Goal: Task Accomplishment & Management: Manage account settings

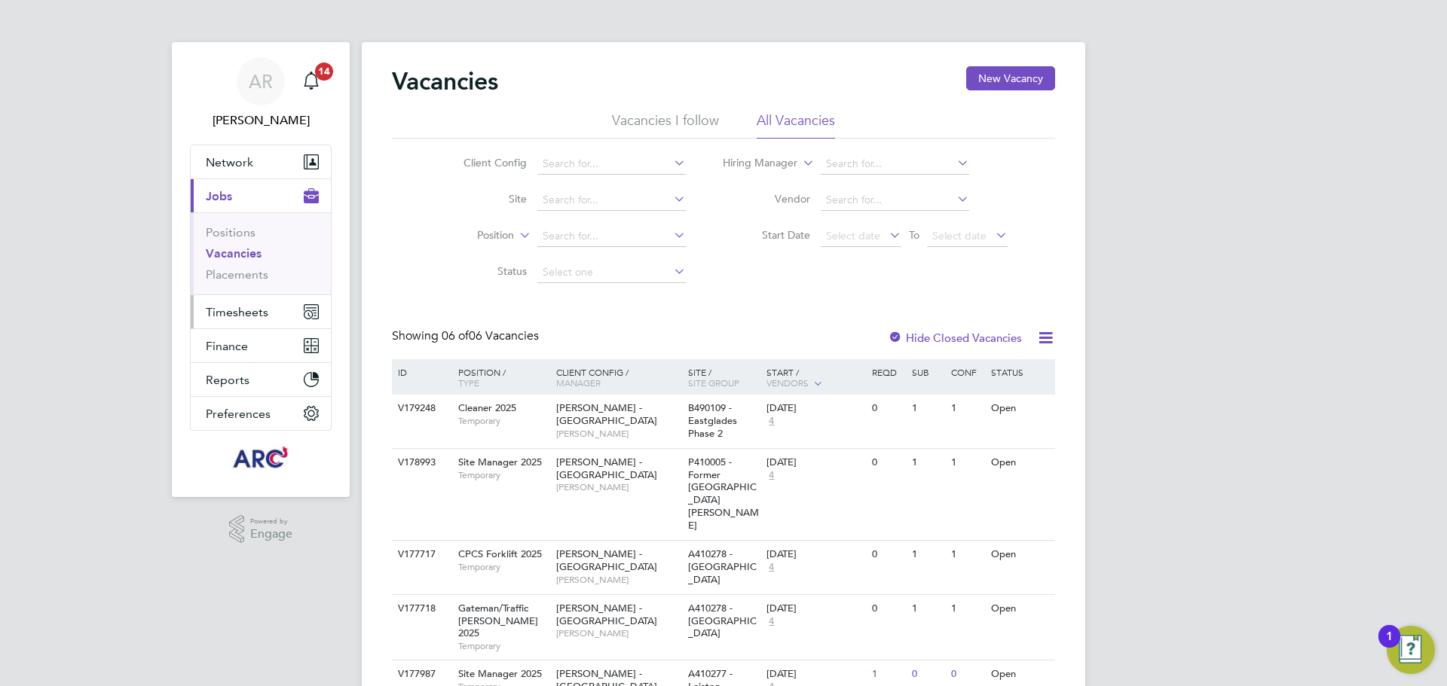
click at [234, 305] on span "Timesheets" at bounding box center [237, 312] width 63 height 14
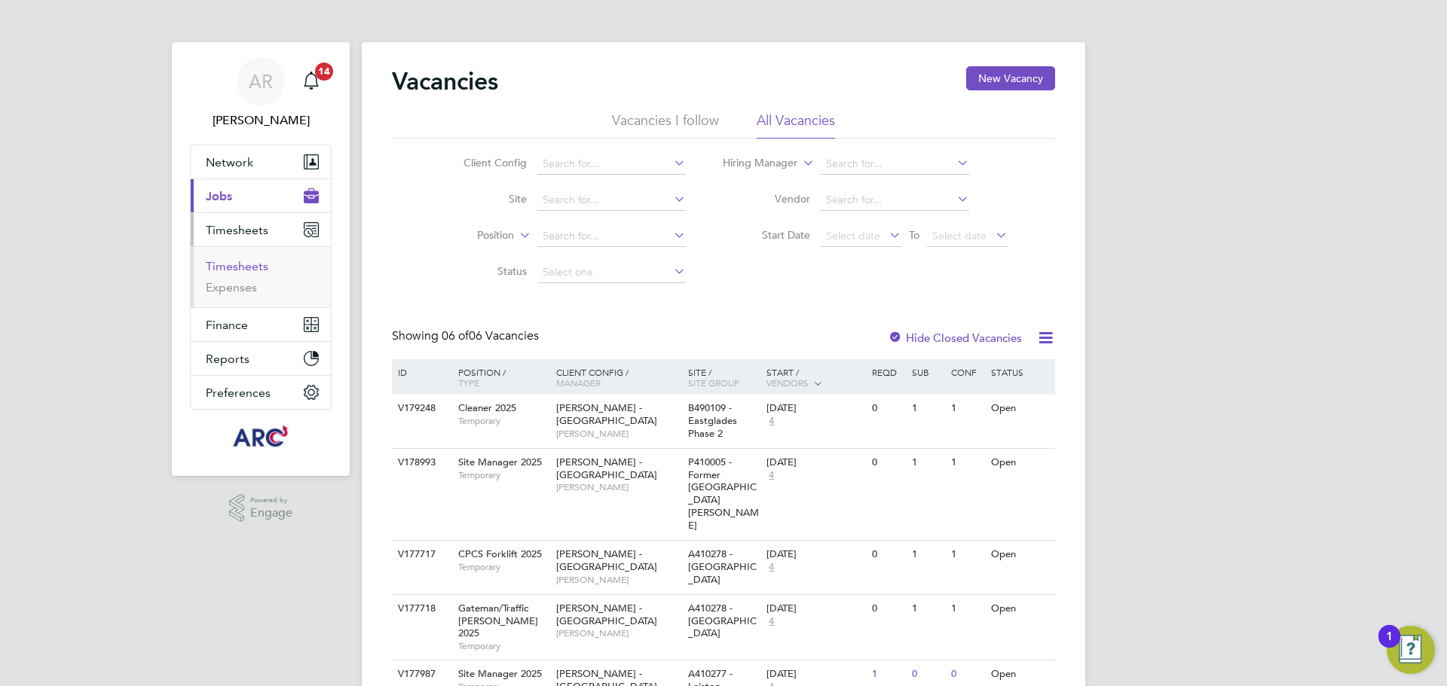
click at [246, 264] on link "Timesheets" at bounding box center [237, 266] width 63 height 14
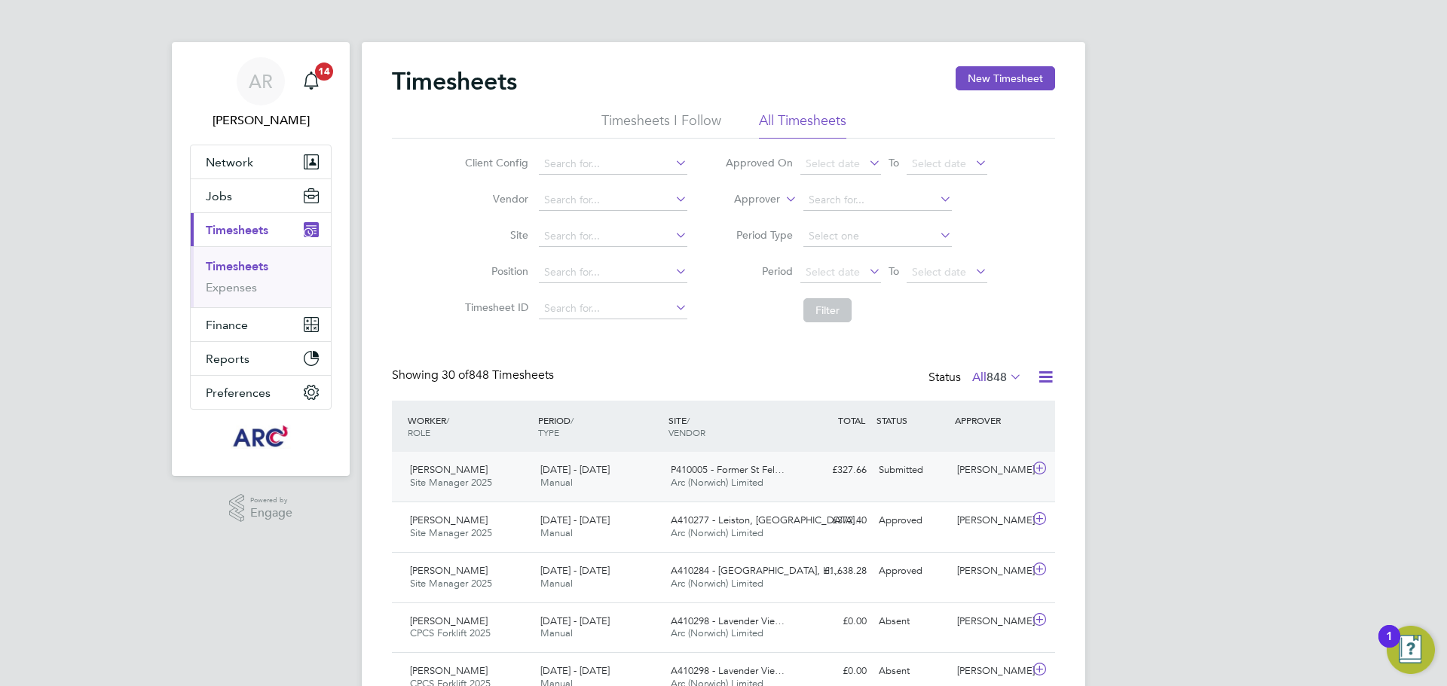
click at [855, 463] on div "£327.66 Submitted" at bounding box center [833, 470] width 78 height 25
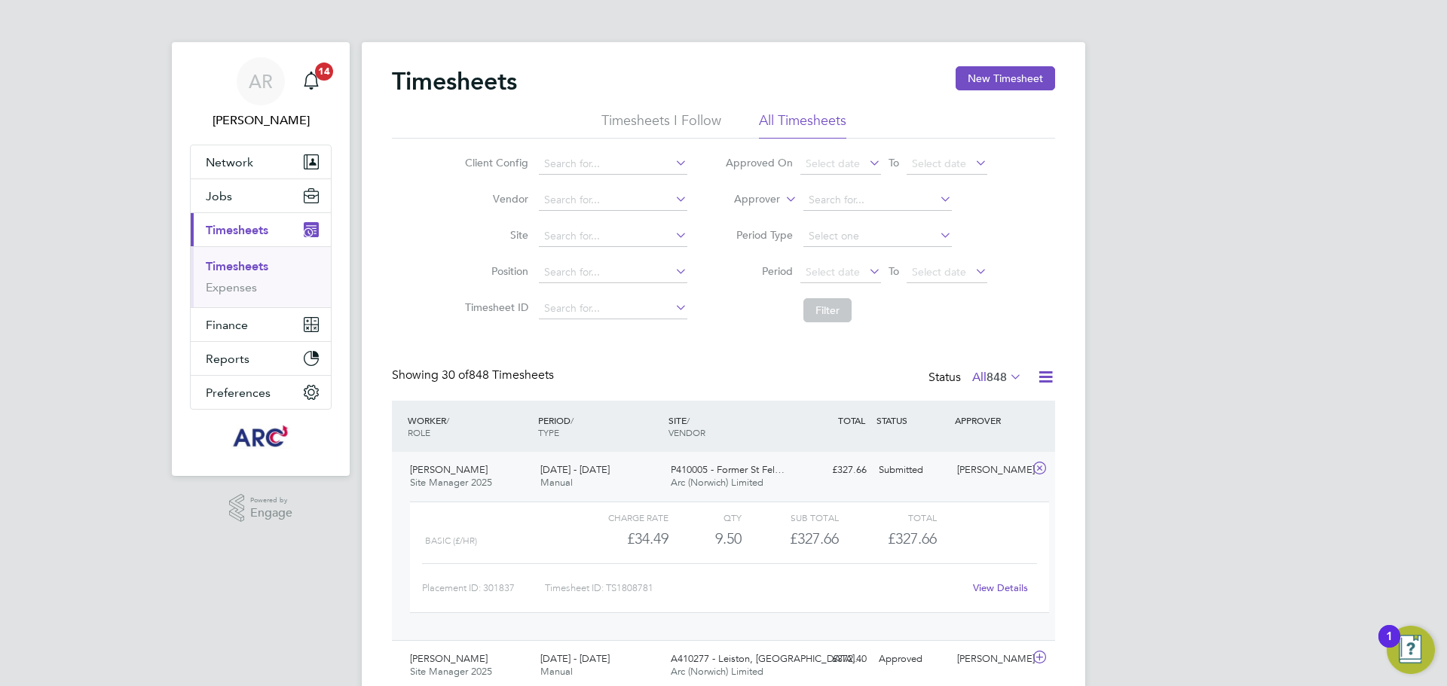
click at [1013, 586] on link "View Details" at bounding box center [1000, 588] width 55 height 13
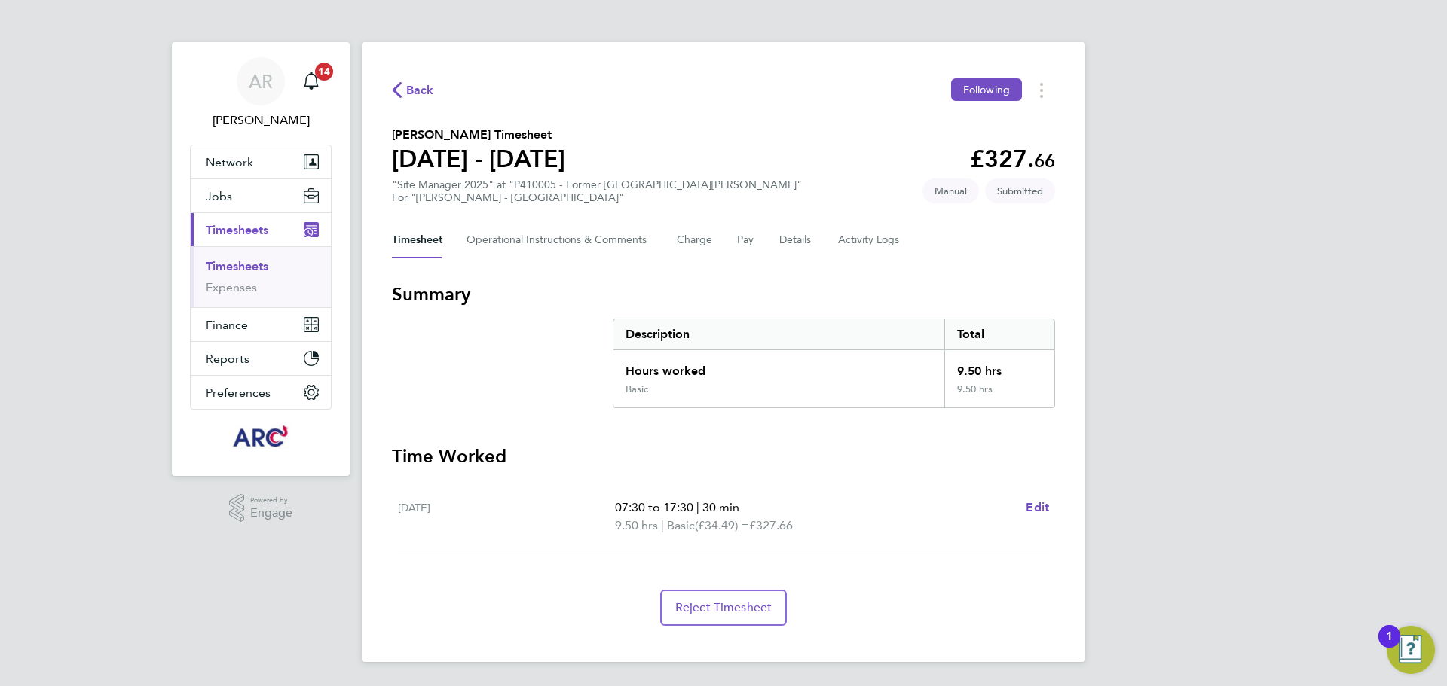
drag, startPoint x: 217, startPoint y: 267, endPoint x: 249, endPoint y: 295, distance: 42.7
click at [217, 267] on link "Timesheets" at bounding box center [237, 266] width 63 height 14
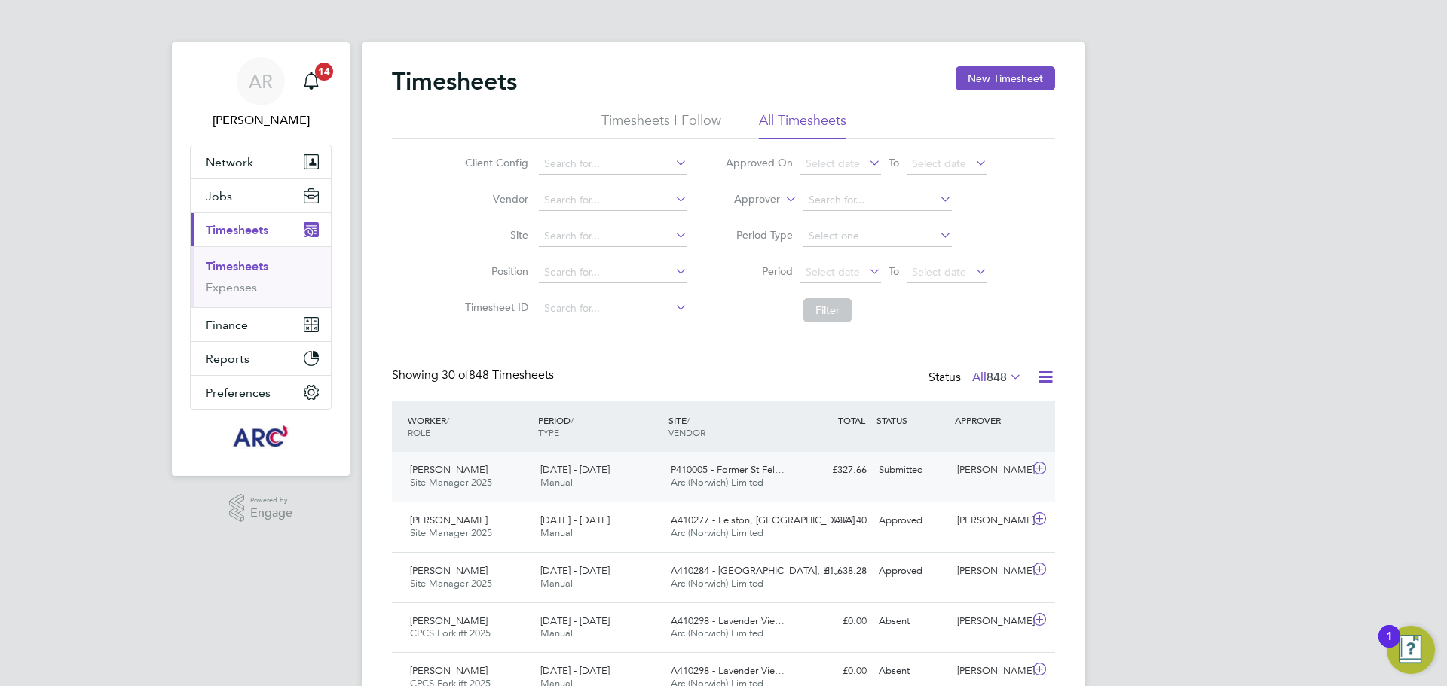
click at [867, 468] on div "£327.66 Submitted" at bounding box center [833, 470] width 78 height 25
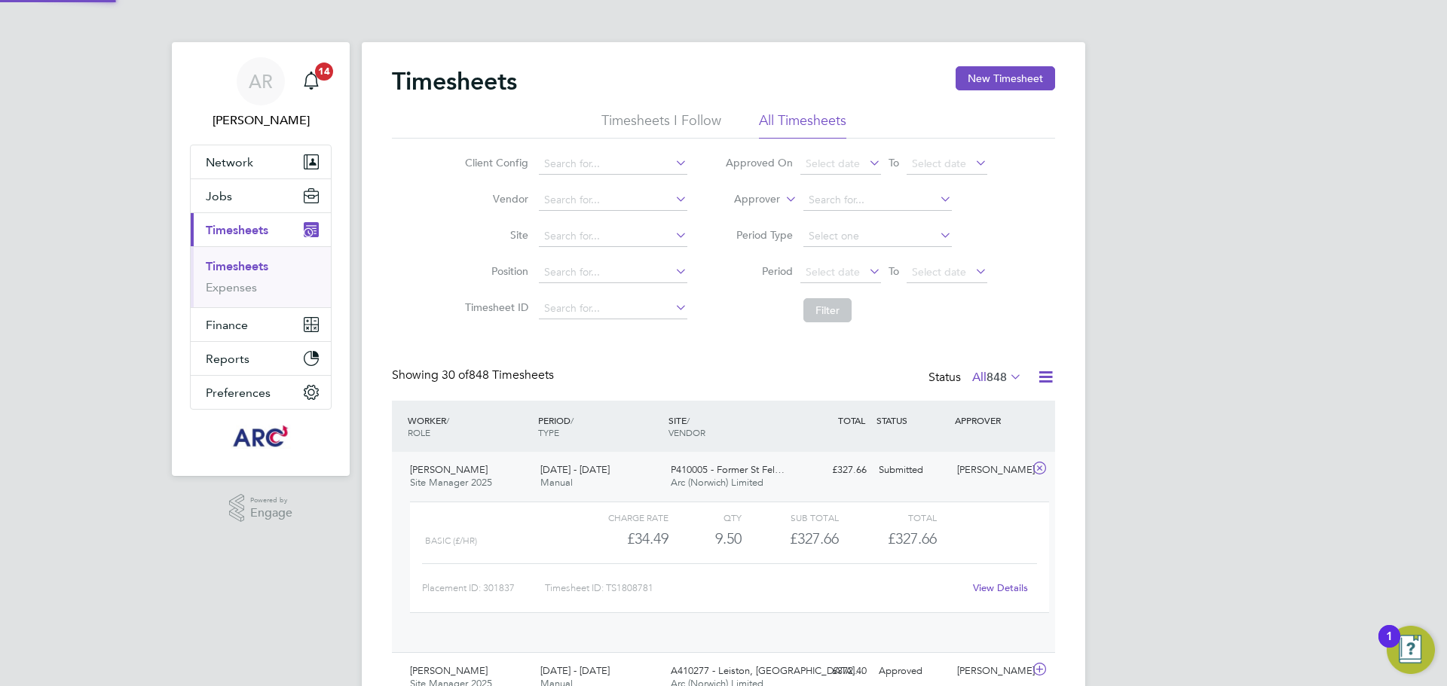
scroll to position [26, 147]
click at [992, 582] on link "View Details" at bounding box center [1000, 588] width 55 height 13
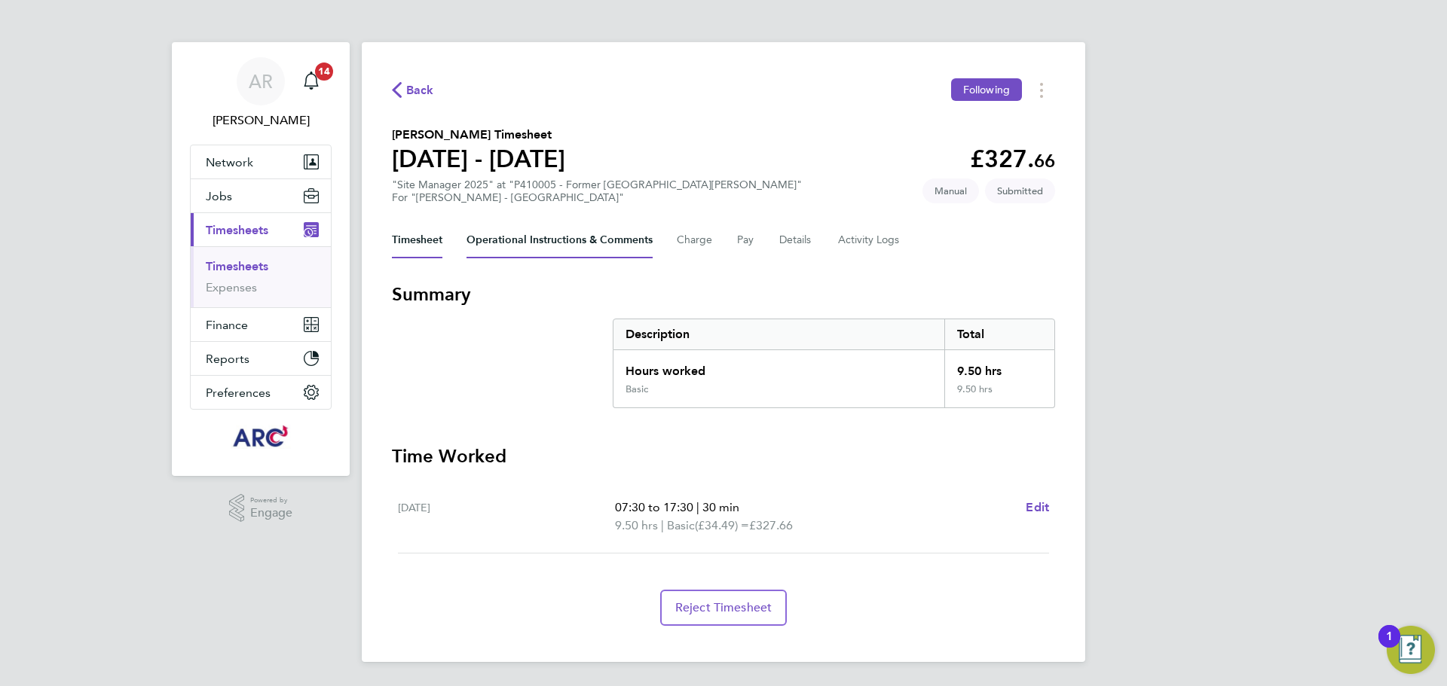
click at [567, 238] on Comments-tab "Operational Instructions & Comments" at bounding box center [559, 240] width 186 height 36
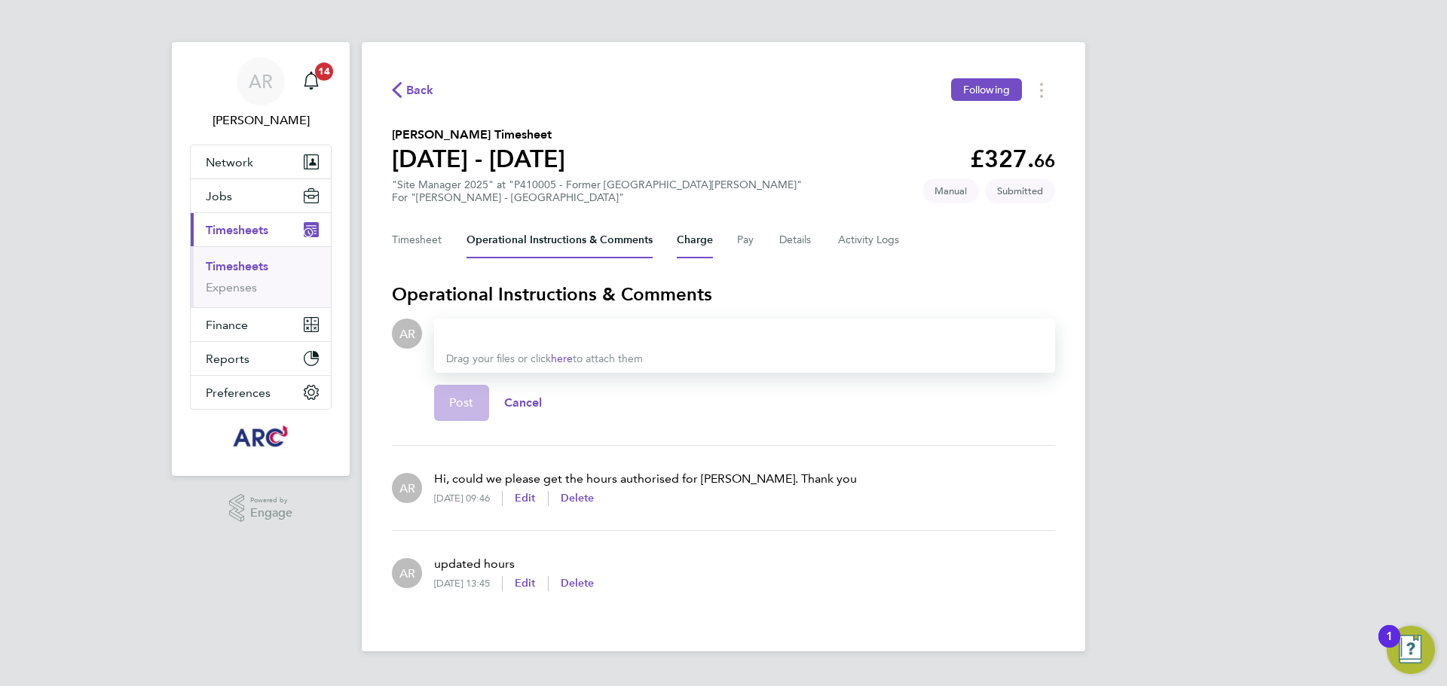
click at [697, 236] on button "Charge" at bounding box center [695, 240] width 36 height 36
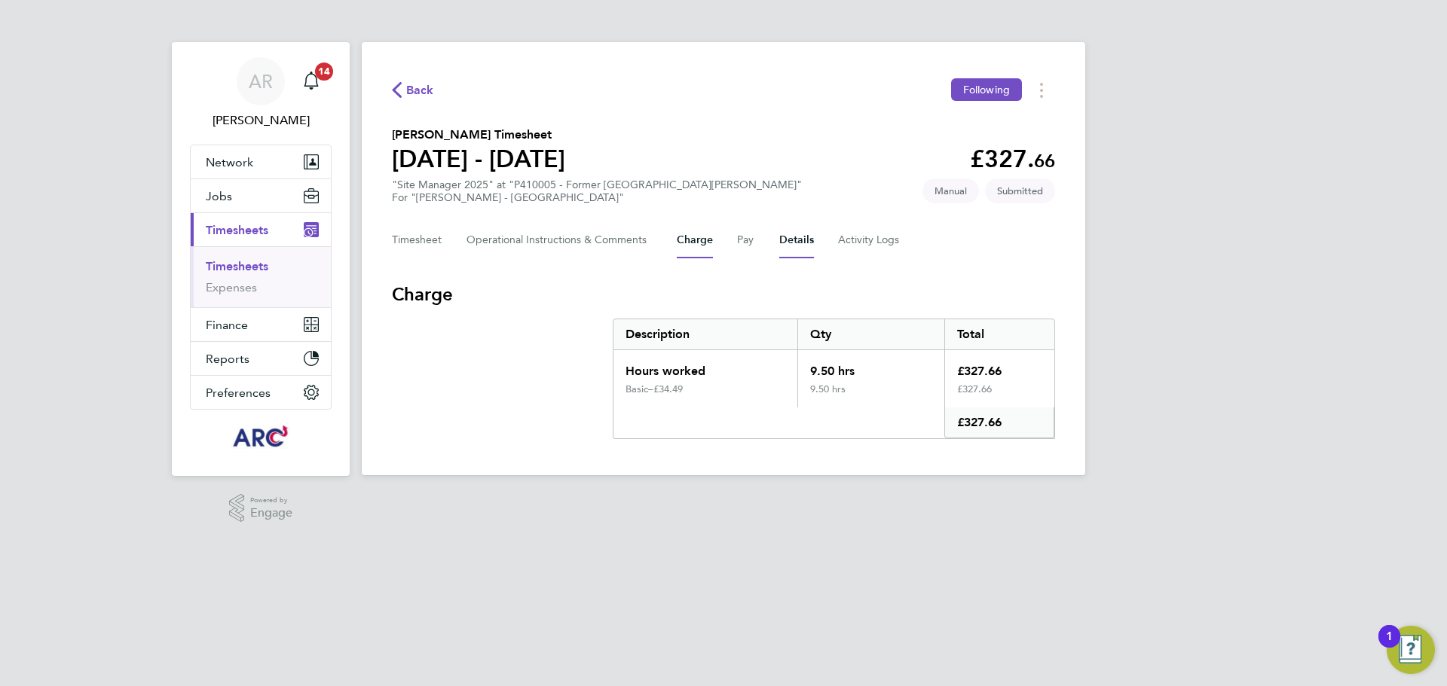
click at [803, 236] on button "Details" at bounding box center [796, 240] width 35 height 36
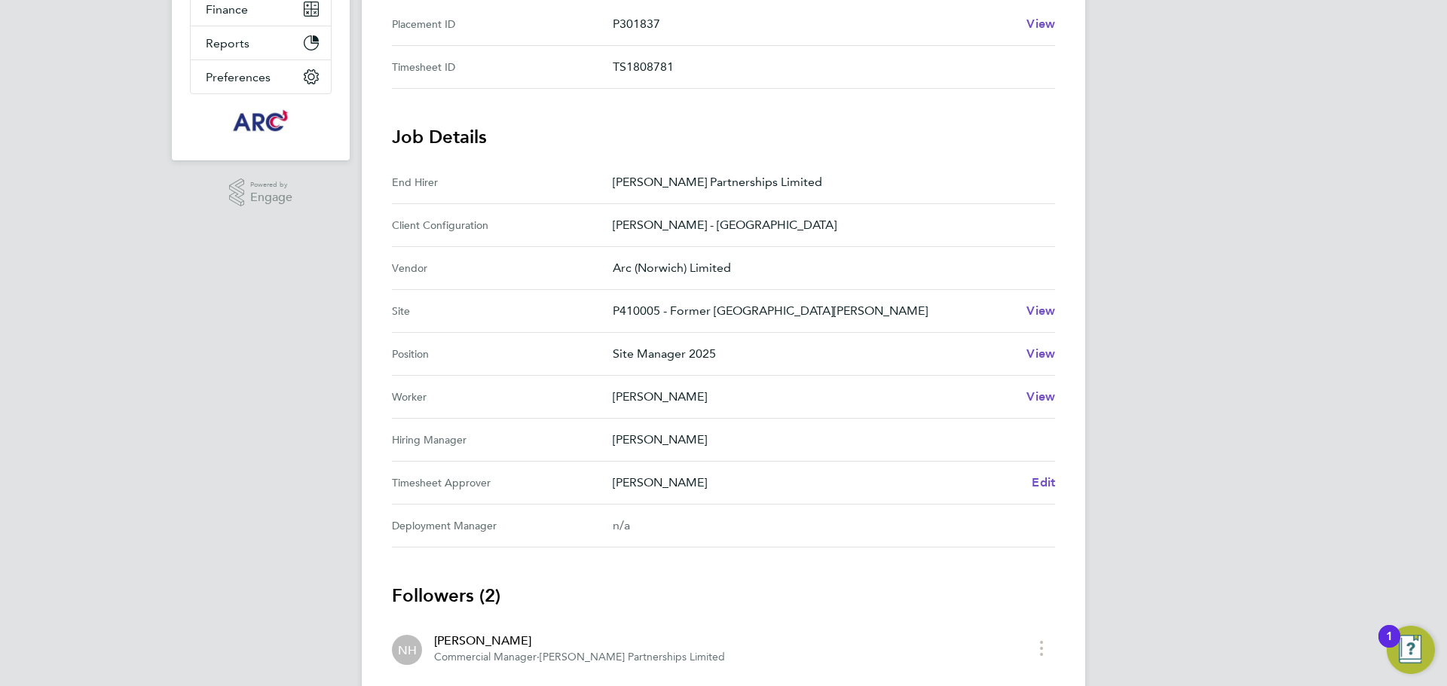
scroll to position [240, 0]
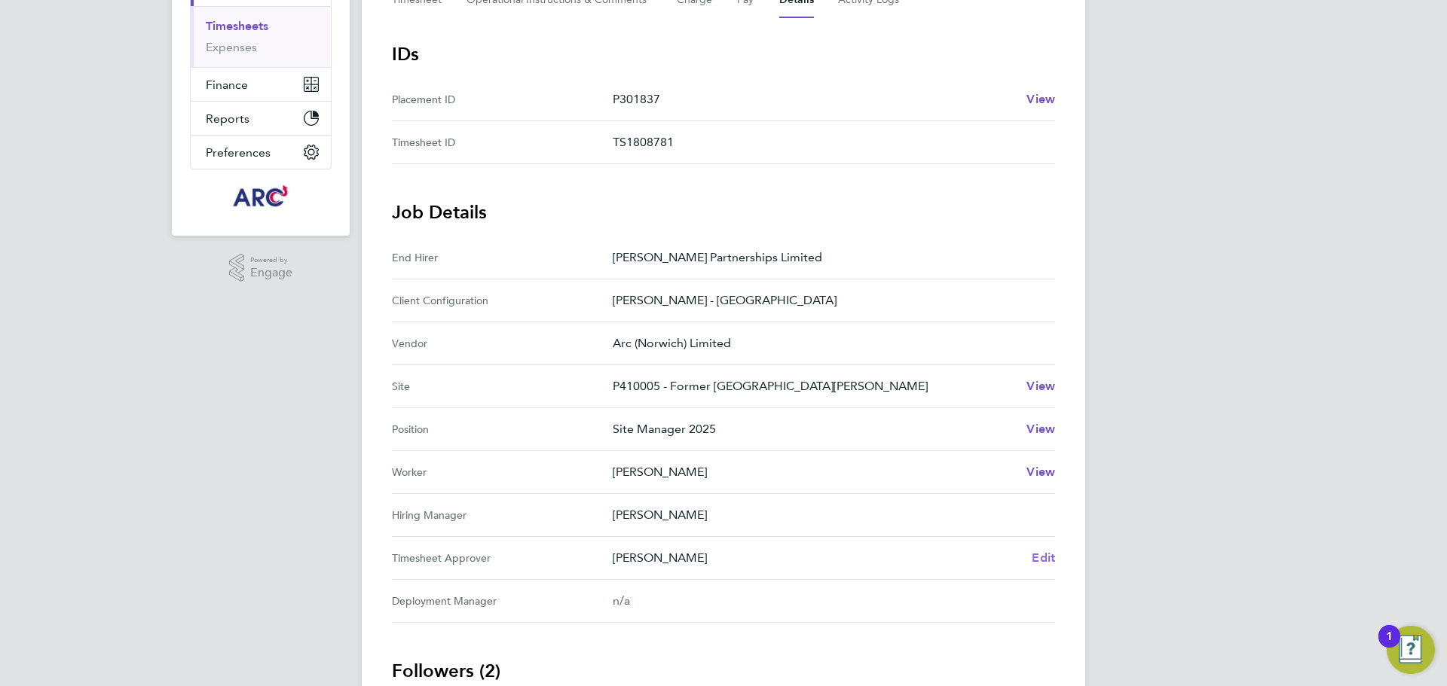
click at [1047, 555] on span "Edit" at bounding box center [1043, 558] width 23 height 14
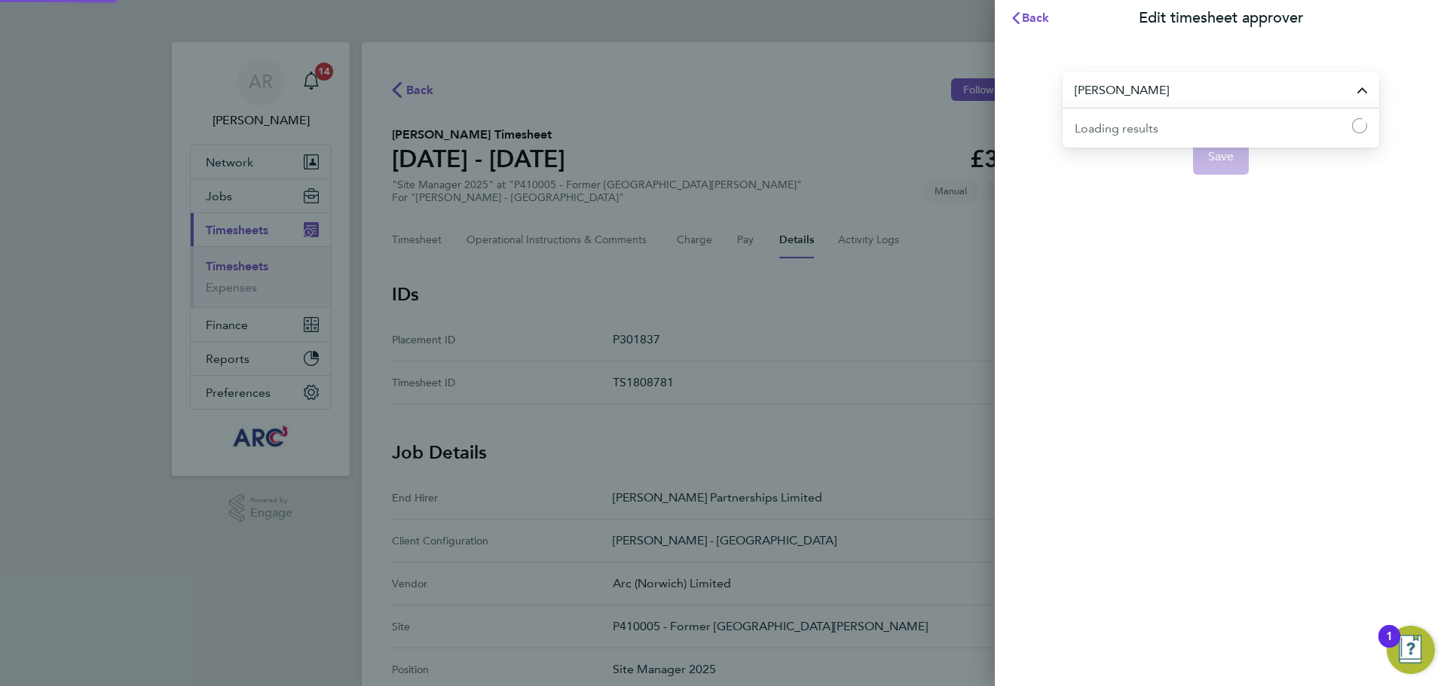
click at [1189, 98] on input "[PERSON_NAME]" at bounding box center [1221, 89] width 316 height 35
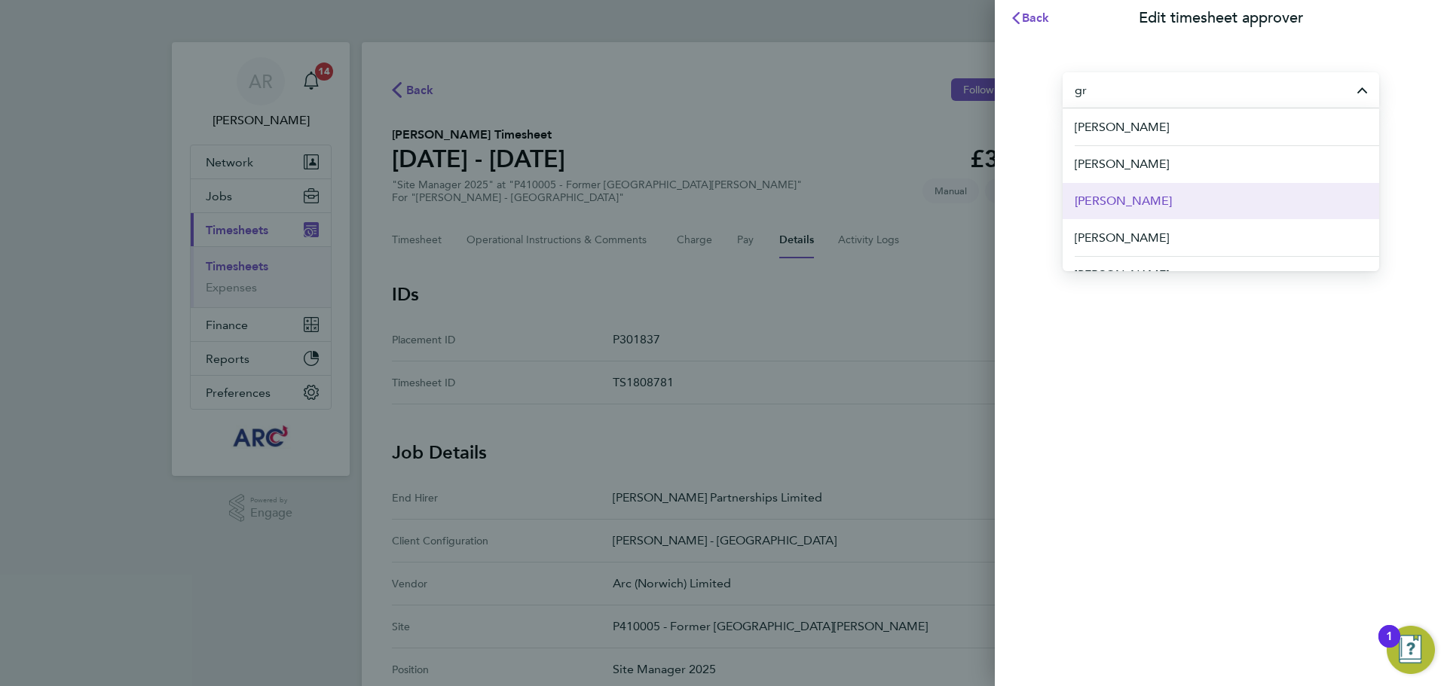
scroll to position [75, 0]
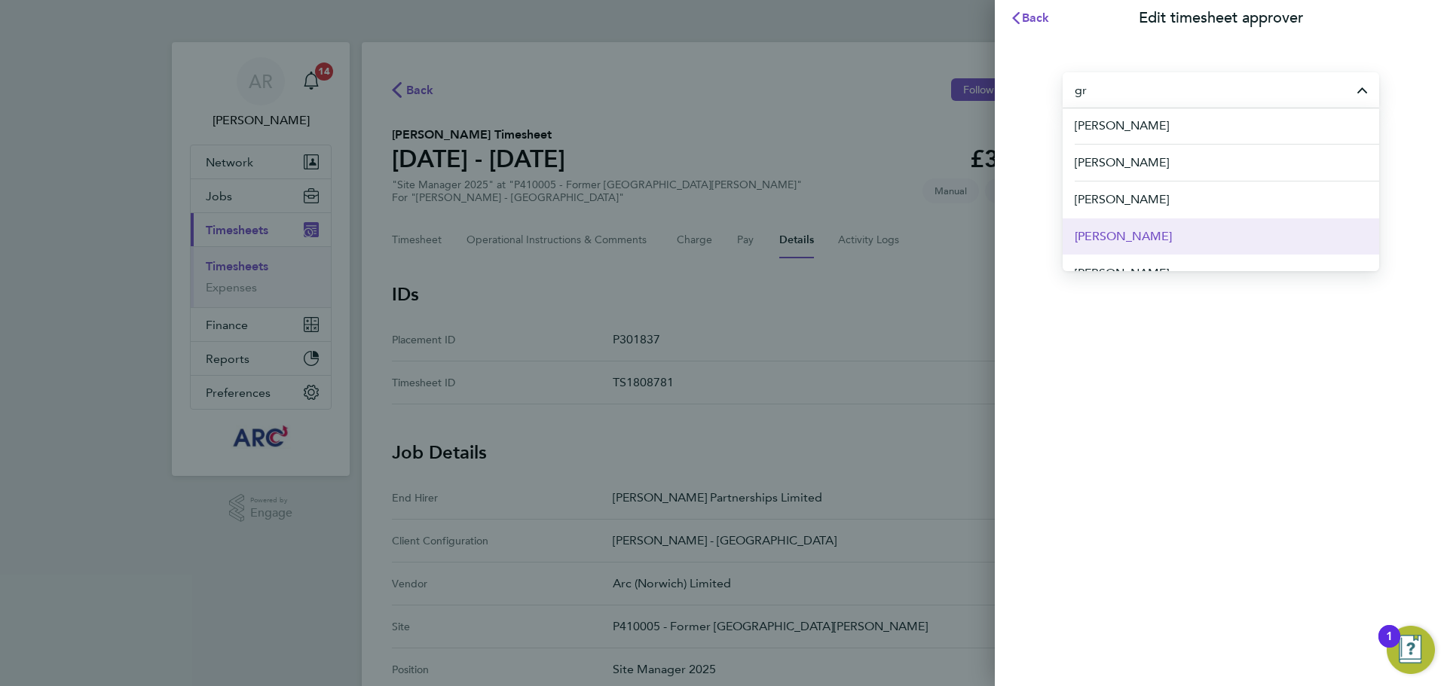
click at [1159, 224] on li "[PERSON_NAME]" at bounding box center [1221, 236] width 316 height 37
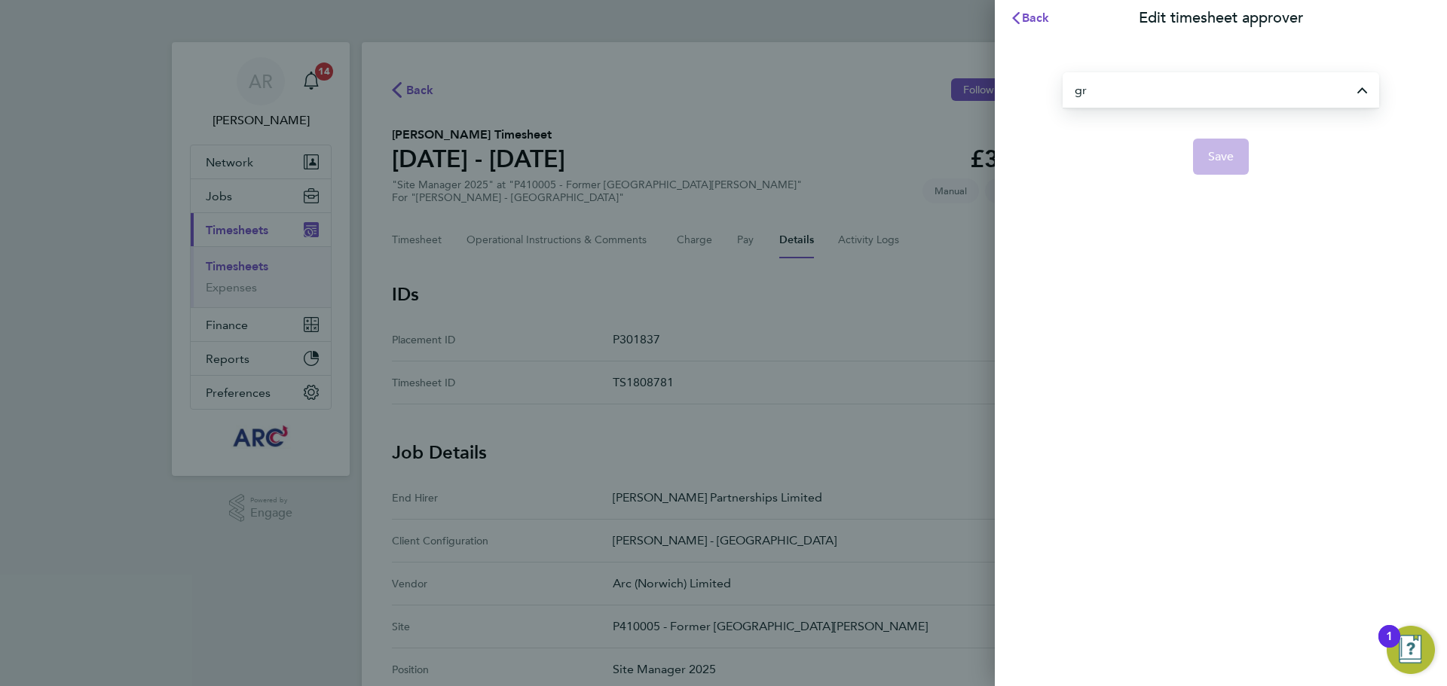
type input "[PERSON_NAME]"
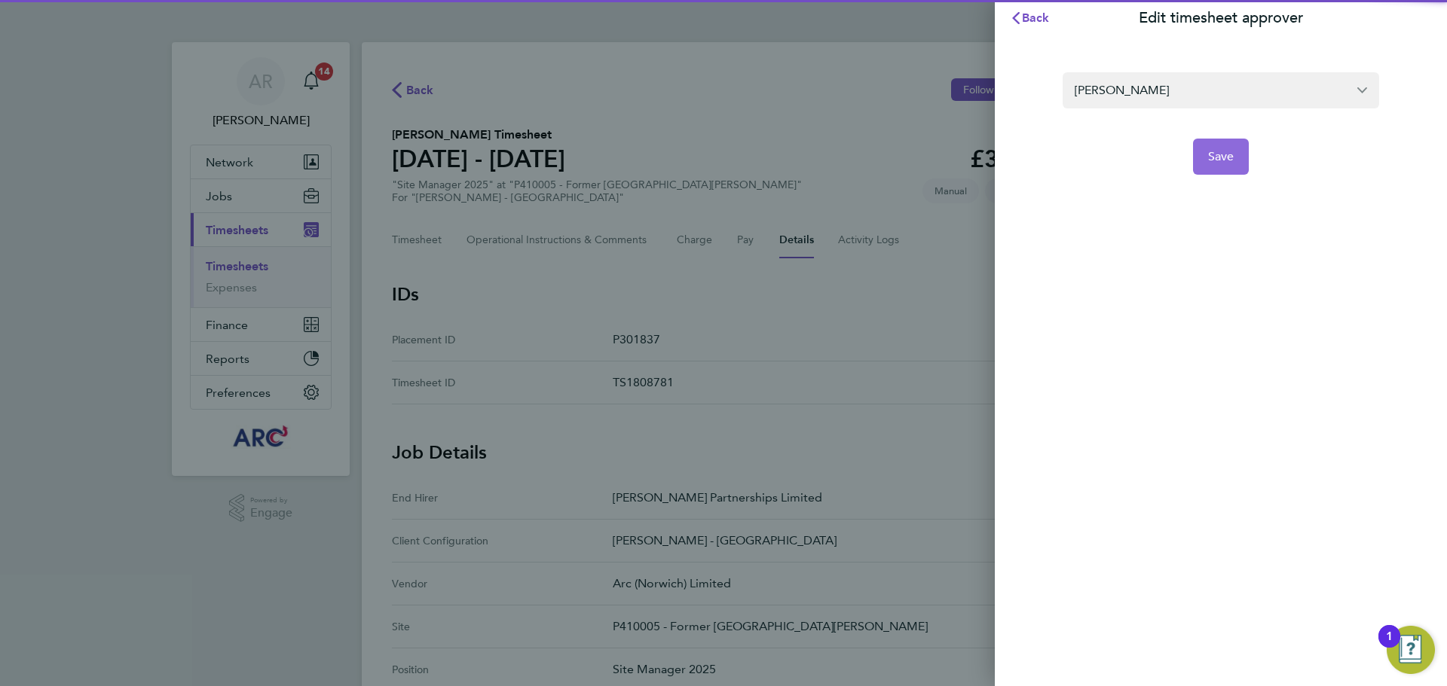
click at [1220, 157] on span "Save" at bounding box center [1221, 156] width 26 height 15
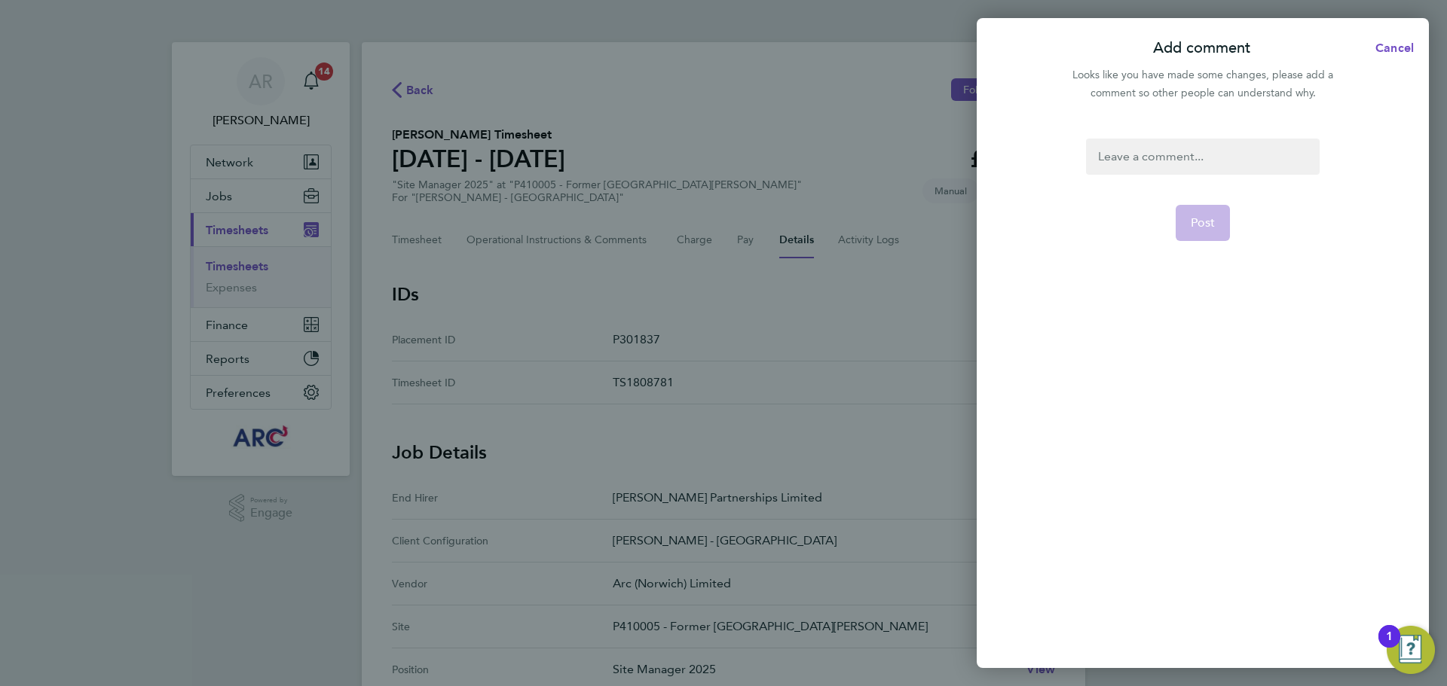
click at [1167, 149] on div at bounding box center [1202, 157] width 233 height 36
drag, startPoint x: 1262, startPoint y: 176, endPoint x: 1262, endPoint y: 167, distance: 9.0
click at [1262, 173] on form "Post" at bounding box center [1202, 309] width 245 height 341
click at [1254, 142] on div at bounding box center [1202, 157] width 233 height 36
click at [1213, 230] on span "Post" at bounding box center [1203, 223] width 25 height 15
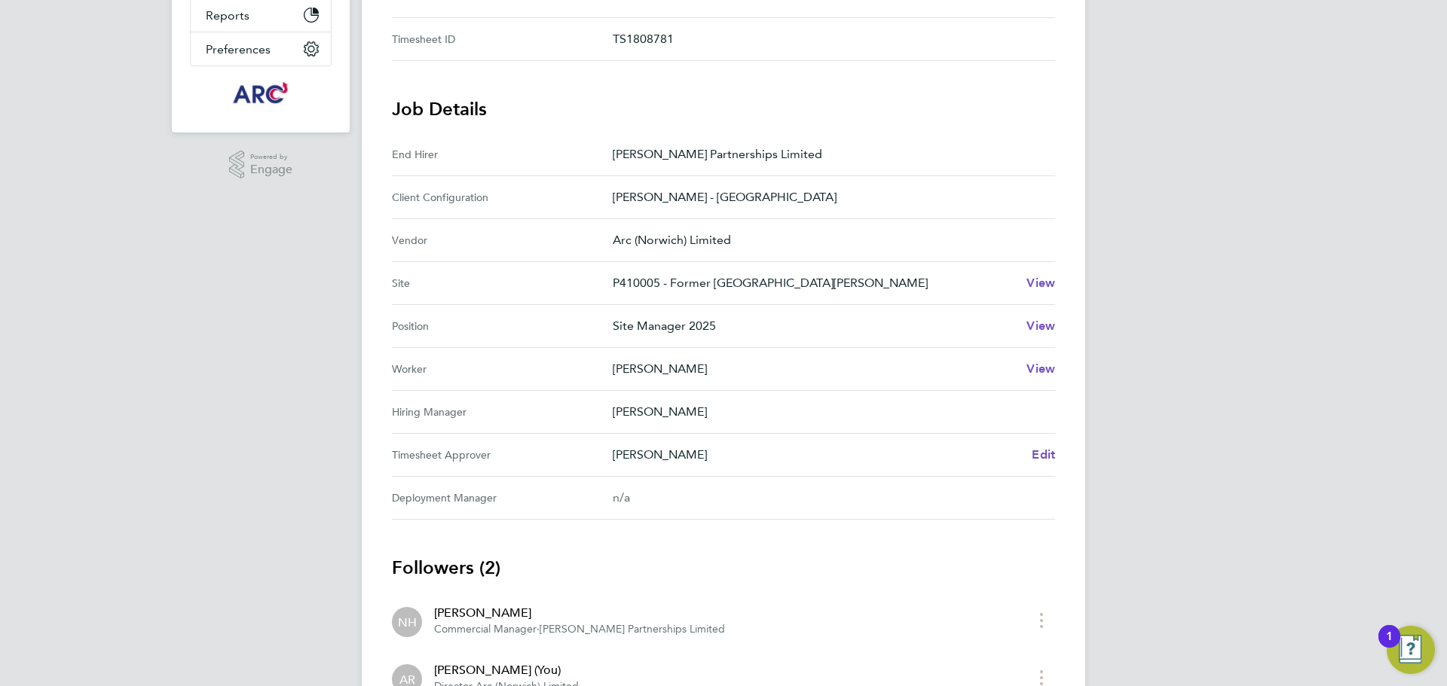
scroll to position [75, 0]
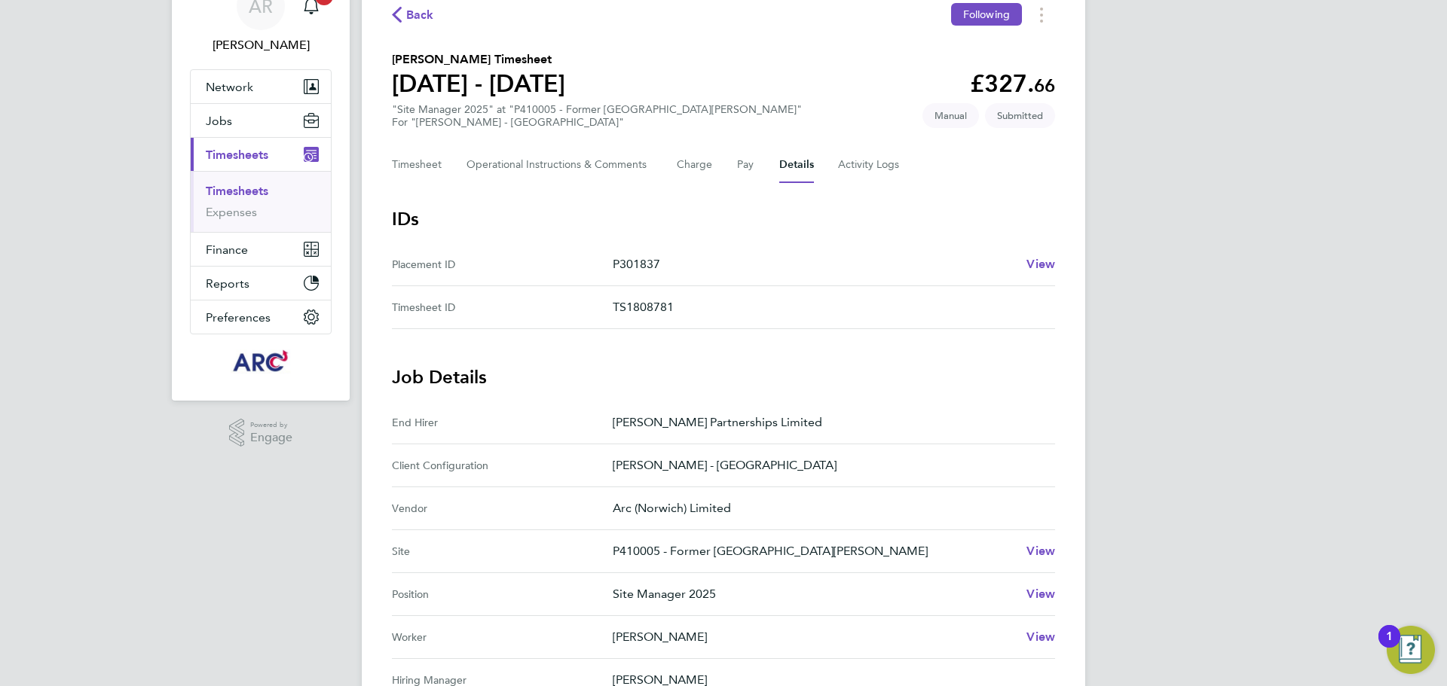
click at [255, 189] on link "Timesheets" at bounding box center [237, 191] width 63 height 14
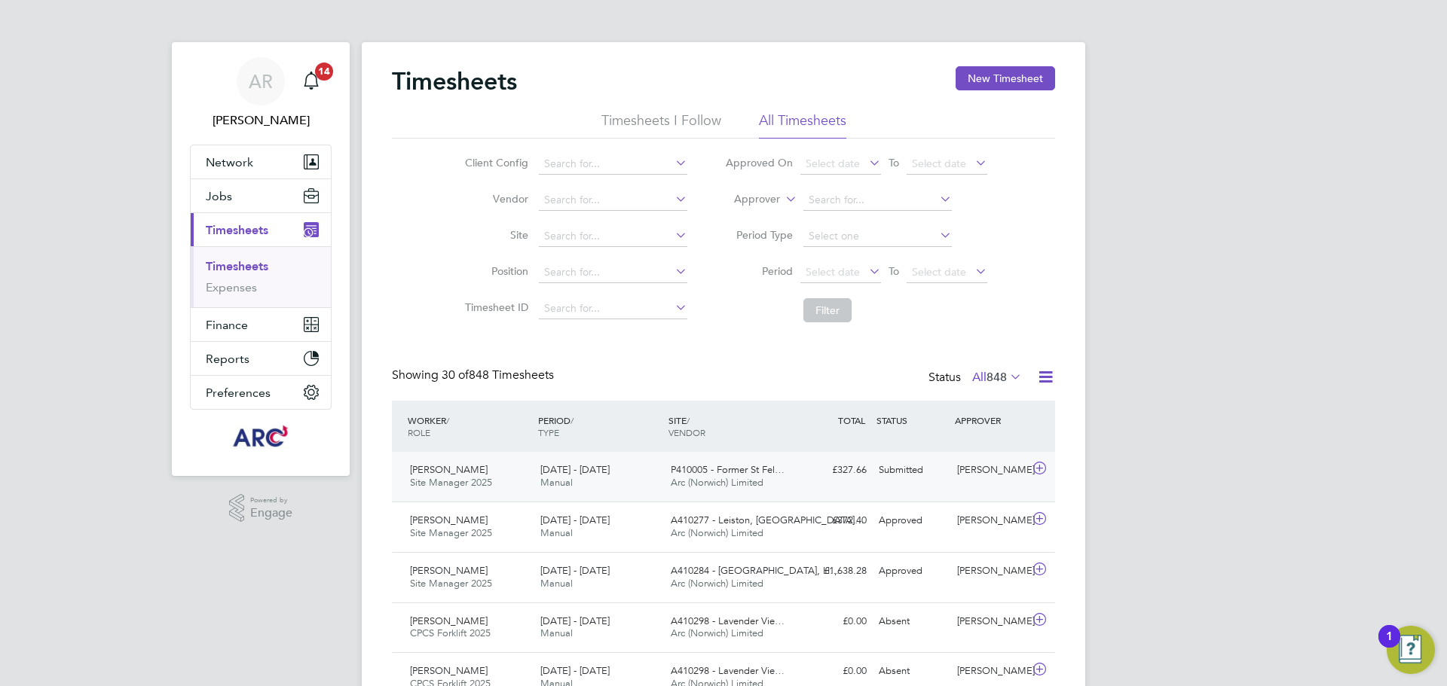
click at [907, 486] on div "Mark Owen Site Manager 2025 16 - 22 Aug 2025 16 - 22 Aug 2025 Manual P410005 - …" at bounding box center [723, 477] width 663 height 50
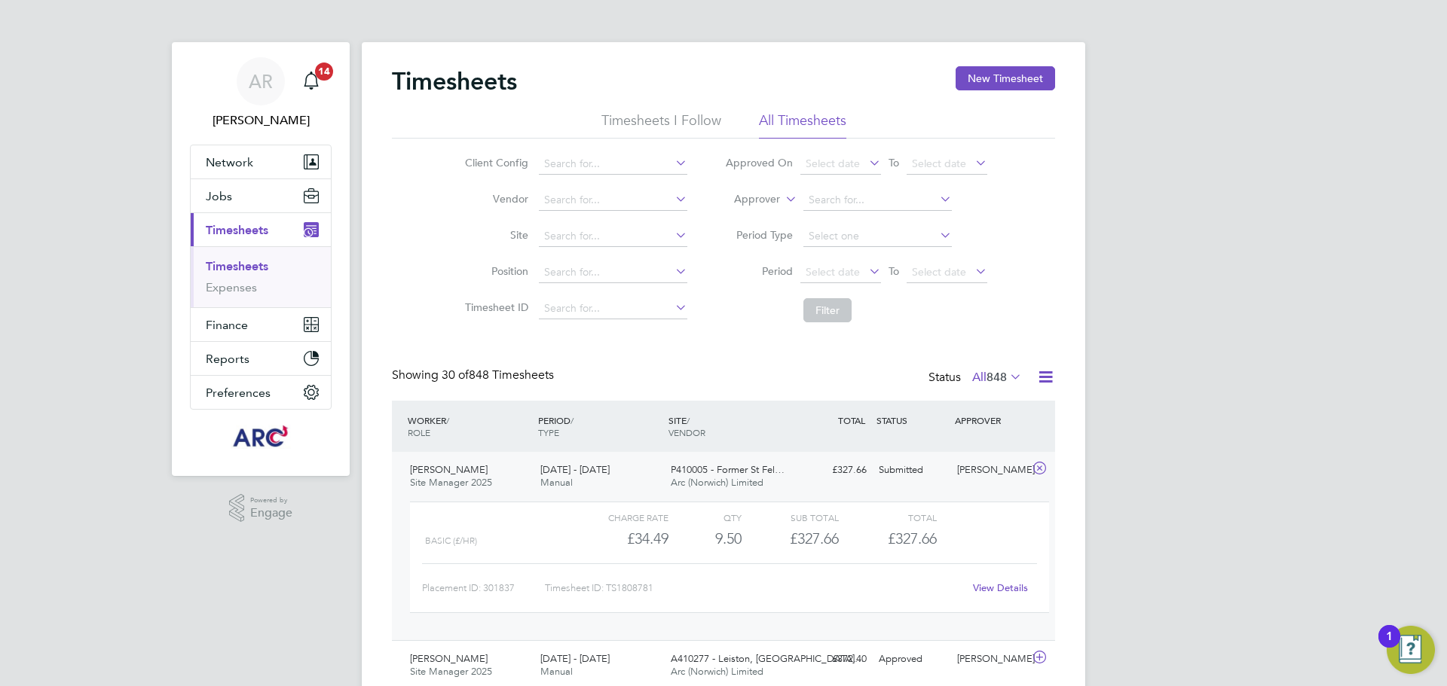
click at [995, 585] on link "View Details" at bounding box center [1000, 588] width 55 height 13
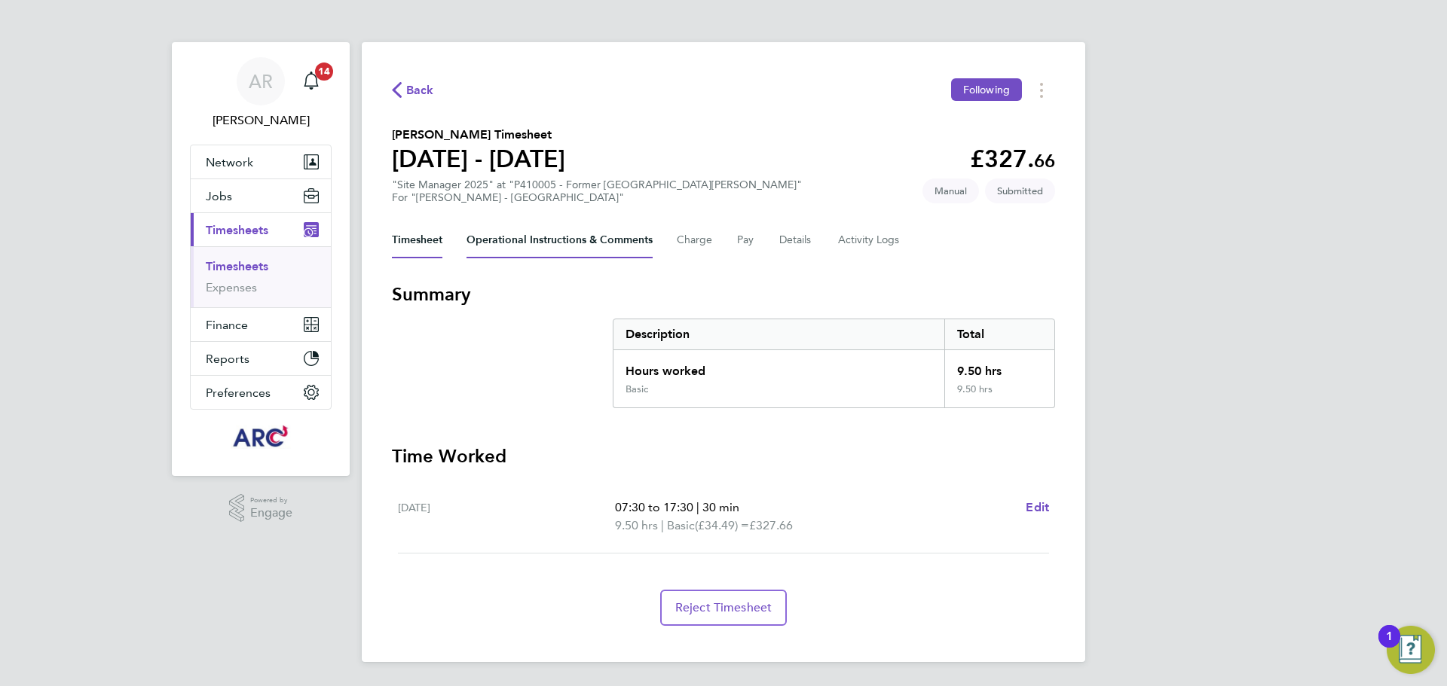
click at [555, 232] on Comments-tab "Operational Instructions & Comments" at bounding box center [559, 240] width 186 height 36
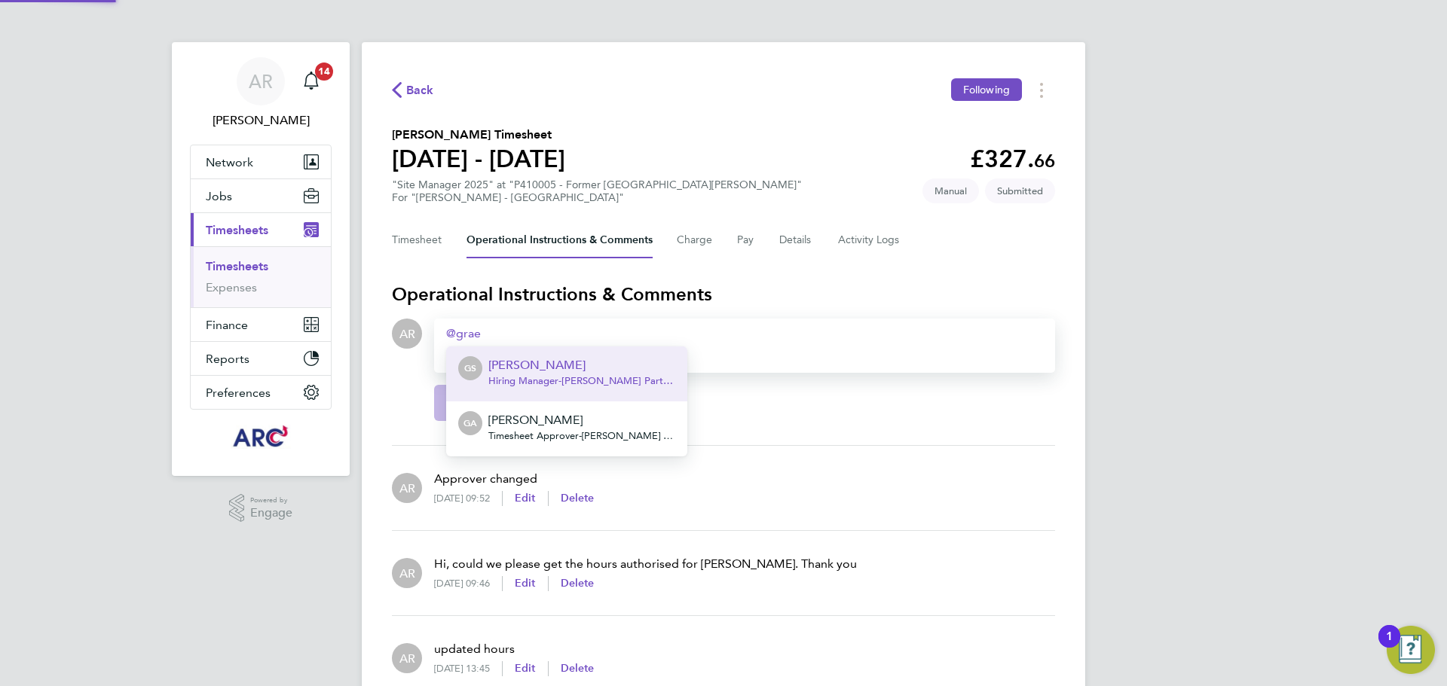
click at [564, 364] on p "[PERSON_NAME]" at bounding box center [581, 365] width 187 height 18
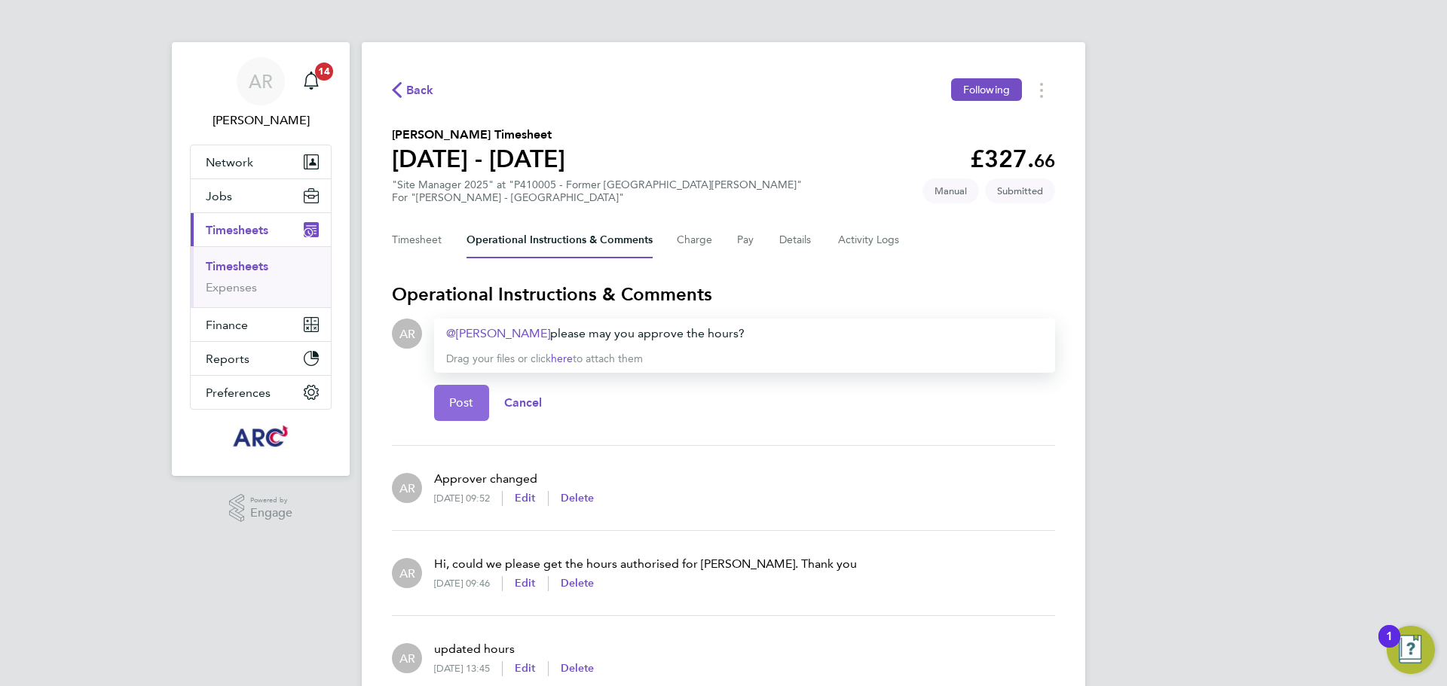
click at [469, 407] on span "Post" at bounding box center [461, 403] width 25 height 15
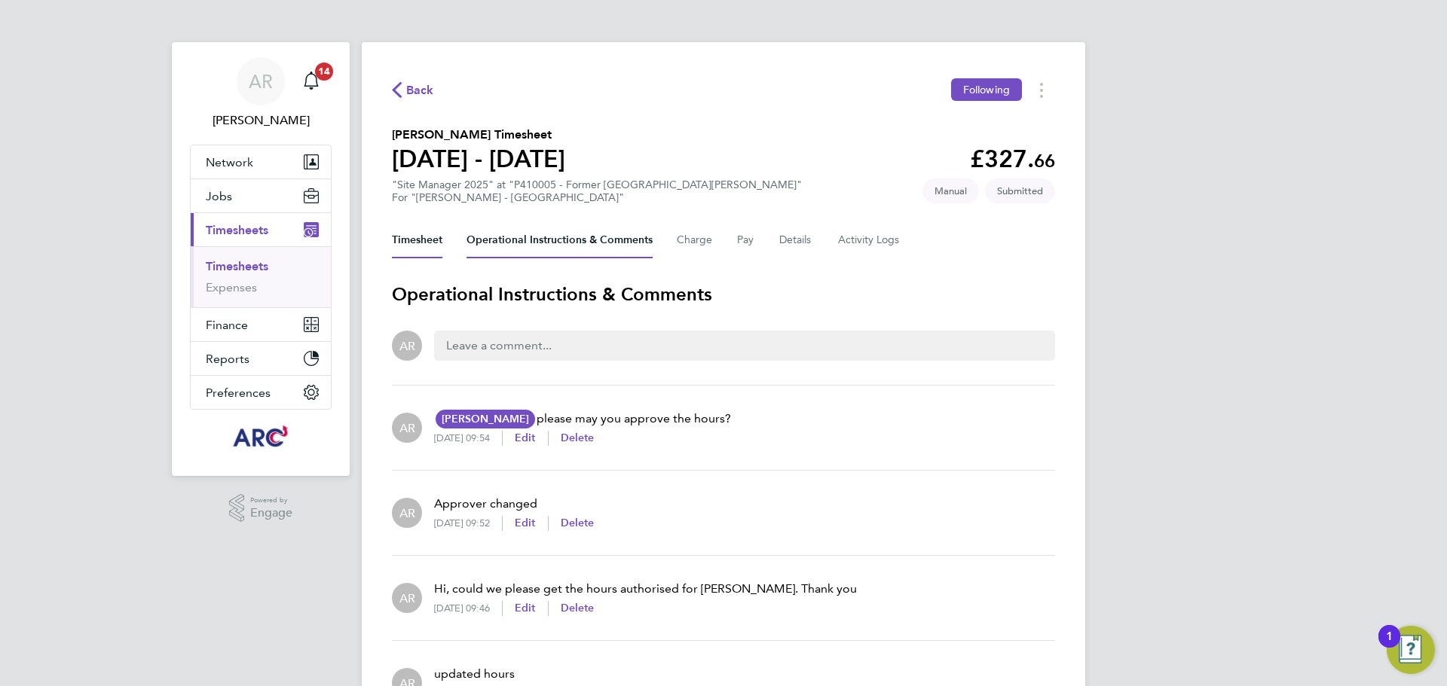
click at [425, 229] on button "Timesheet" at bounding box center [417, 240] width 50 height 36
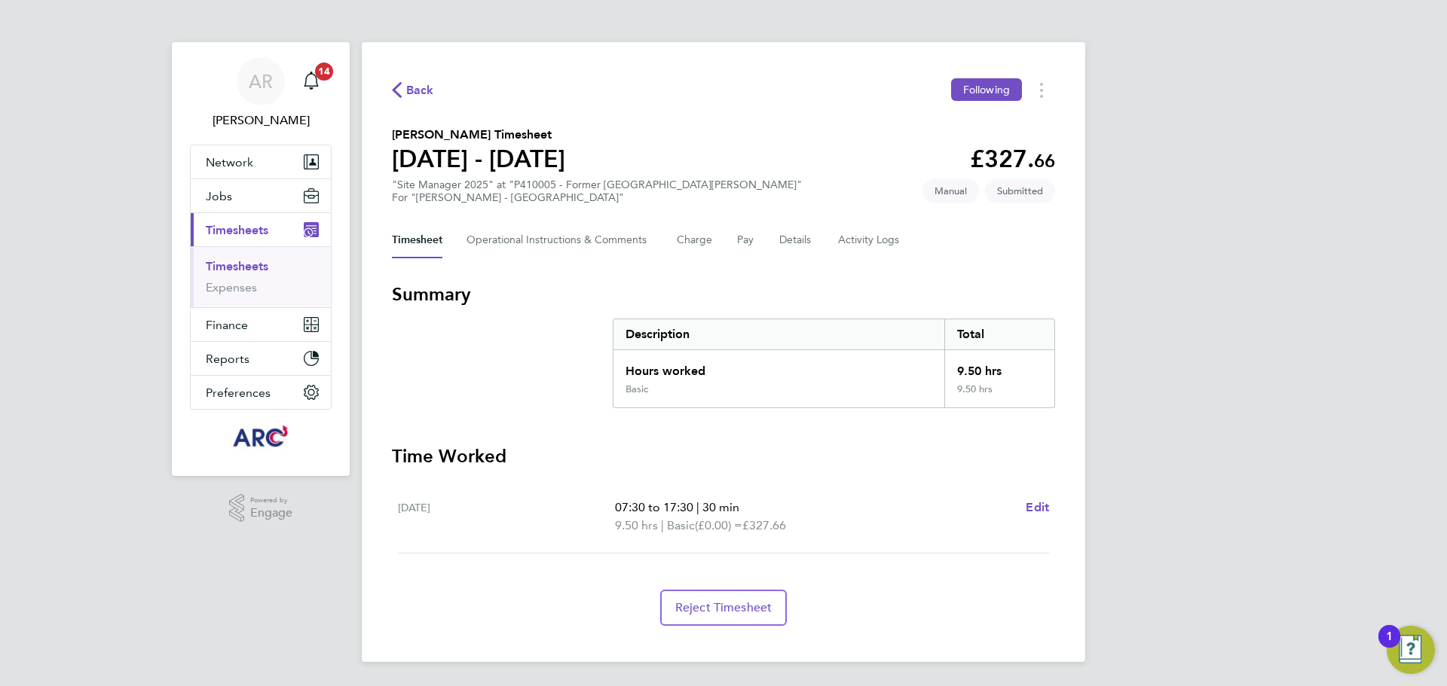
click at [406, 83] on span "Back" at bounding box center [420, 90] width 28 height 18
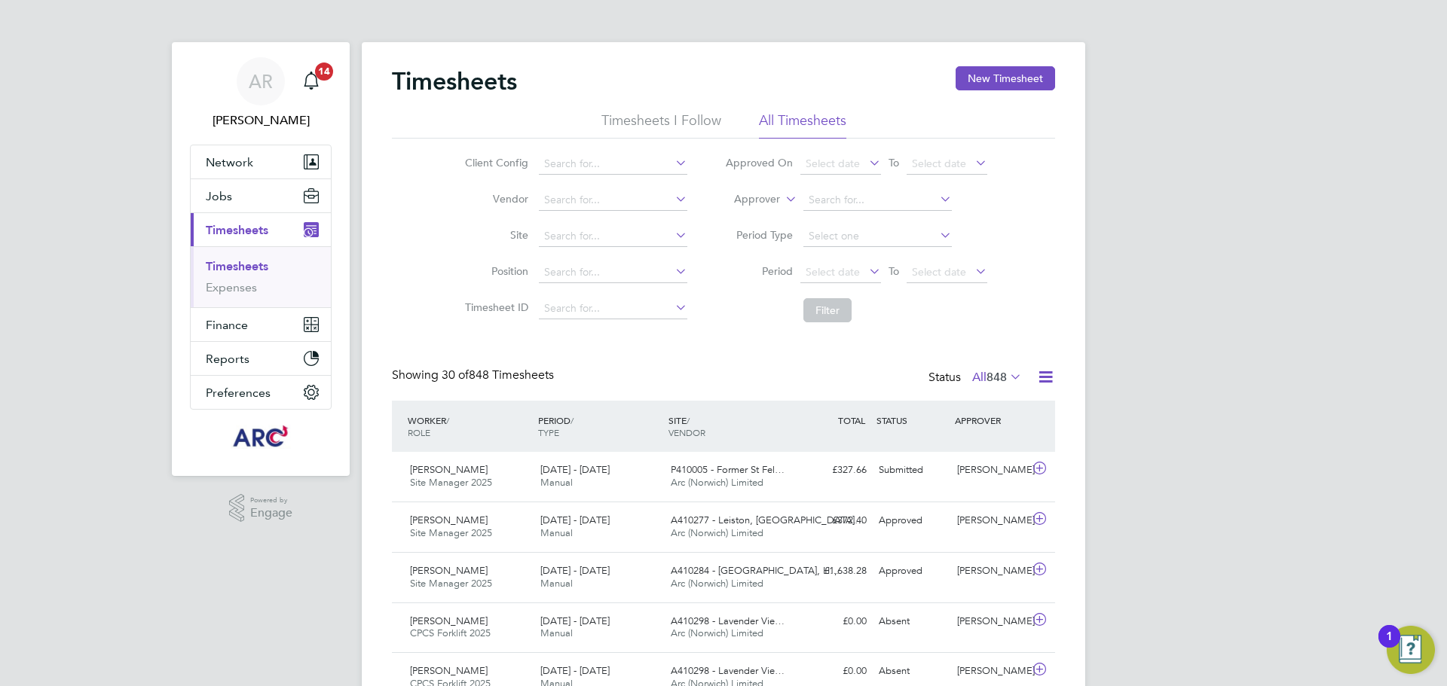
drag, startPoint x: 255, startPoint y: 264, endPoint x: 264, endPoint y: 234, distance: 30.7
click at [255, 263] on link "Timesheets" at bounding box center [237, 266] width 63 height 14
